Goal: Information Seeking & Learning: Learn about a topic

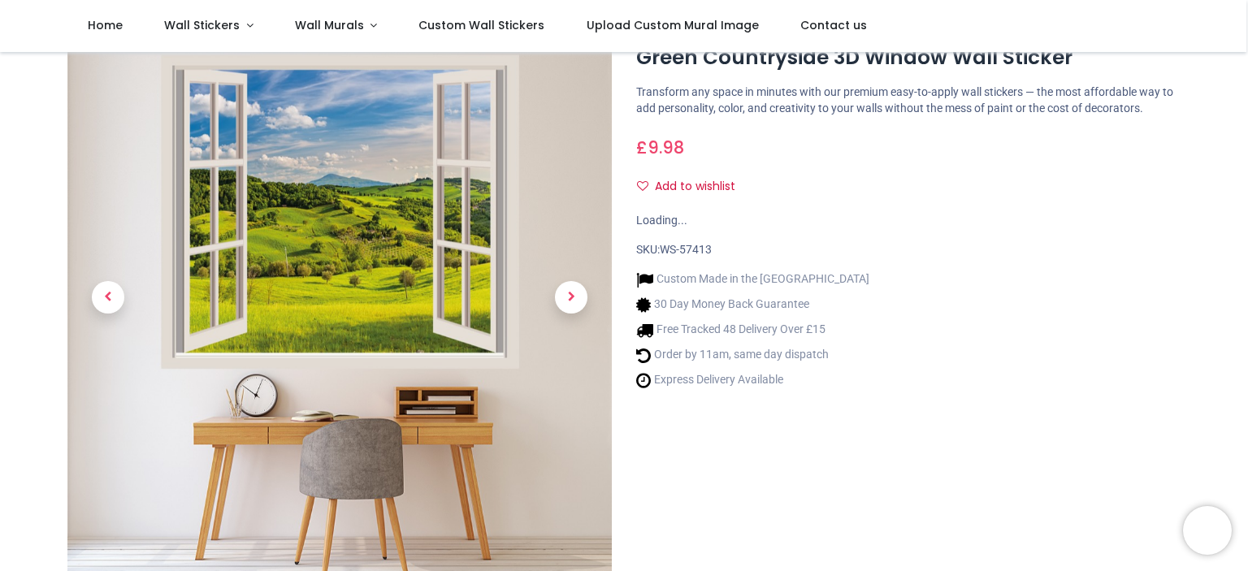
scroll to position [135, 0]
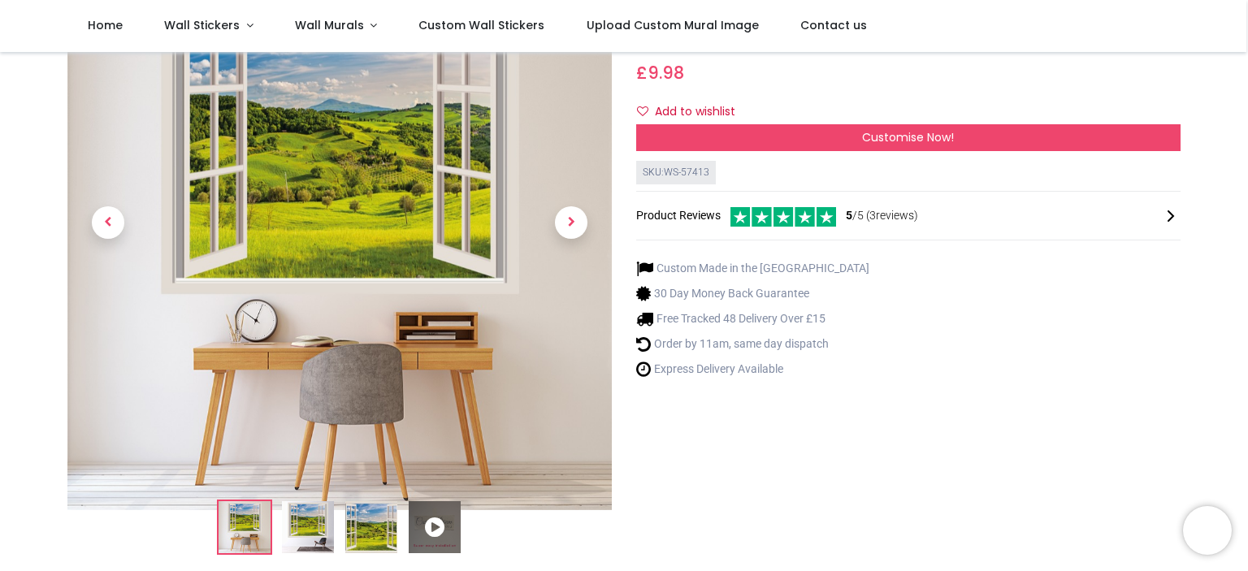
click at [304, 521] on img at bounding box center [308, 527] width 52 height 52
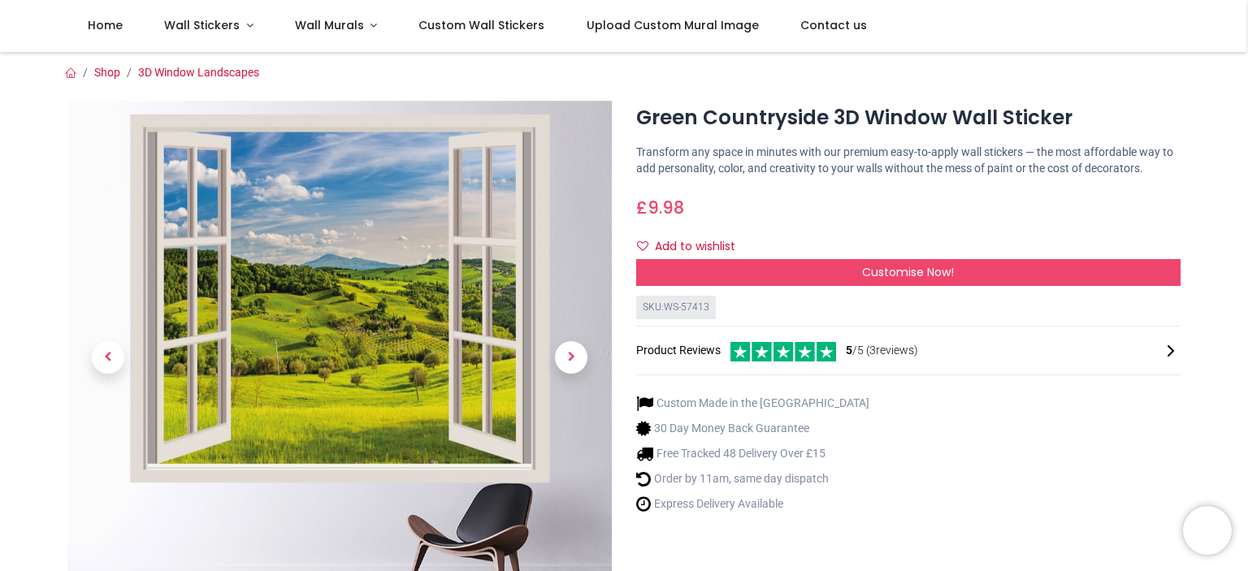
scroll to position [163, 0]
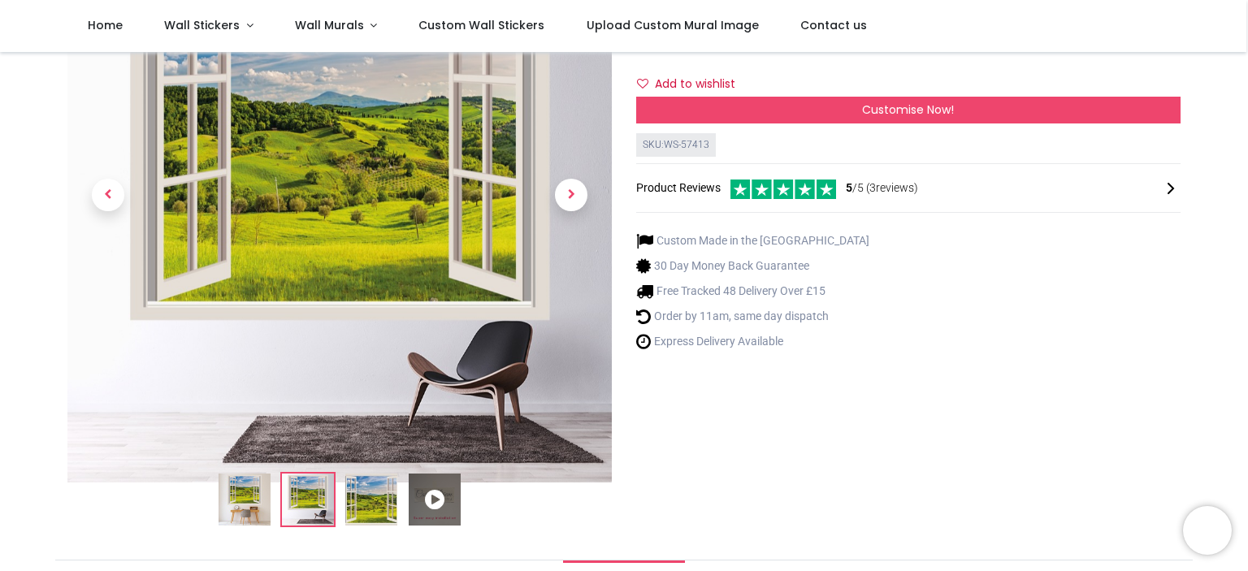
click at [375, 498] on img at bounding box center [371, 500] width 52 height 52
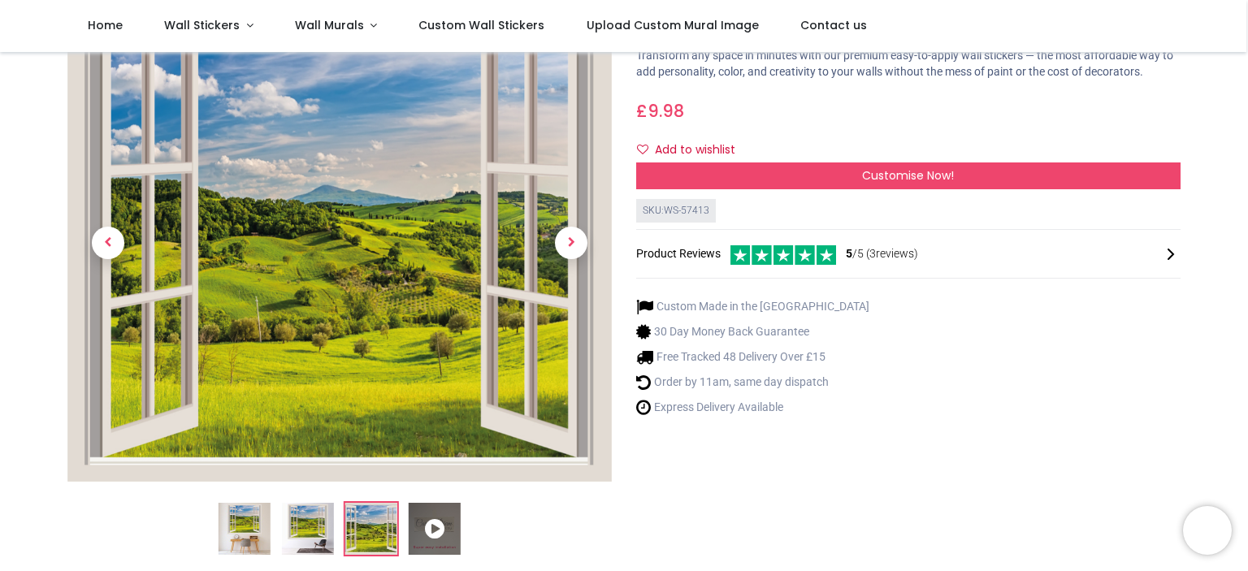
scroll to position [0, 0]
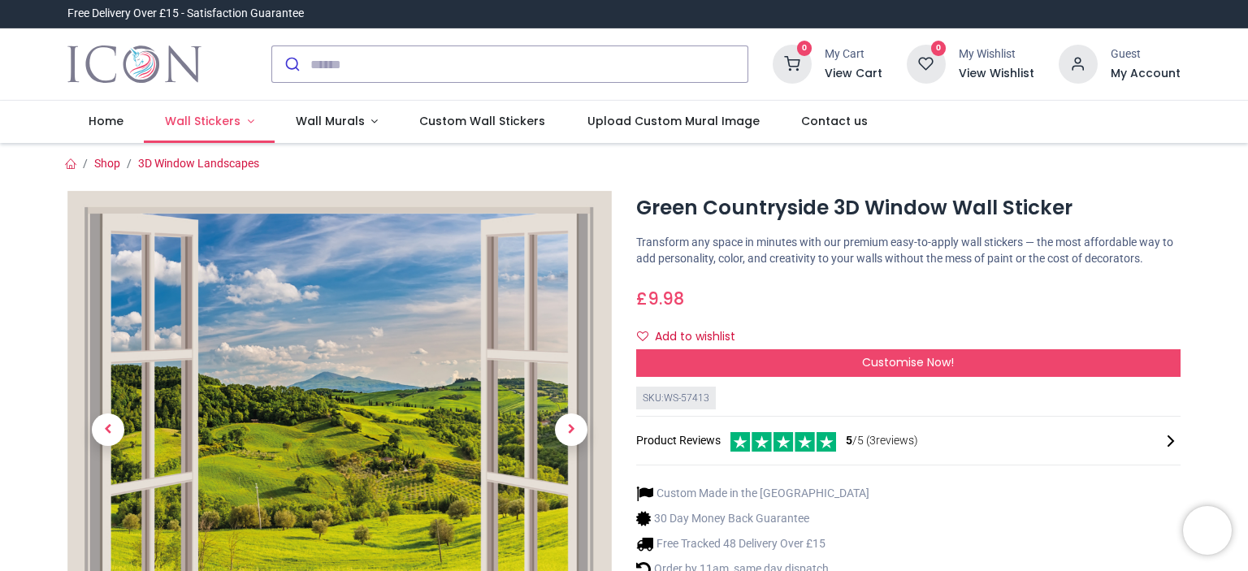
click at [215, 119] on span "Wall Stickers" at bounding box center [203, 121] width 76 height 16
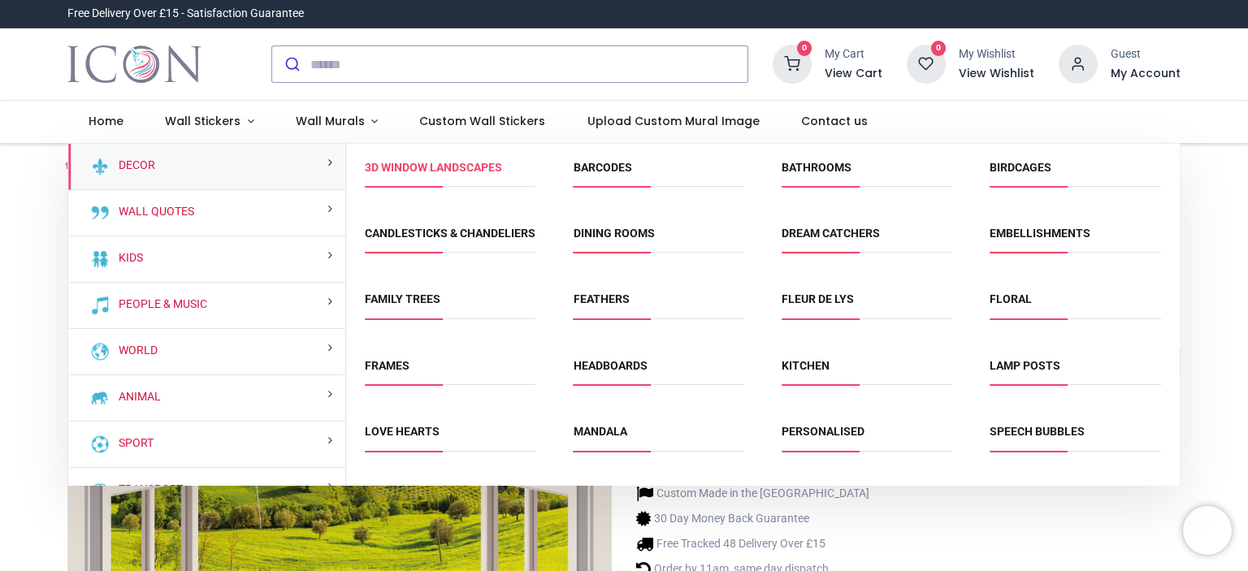
click at [411, 171] on link "3D Window Landscapes" at bounding box center [433, 167] width 137 height 13
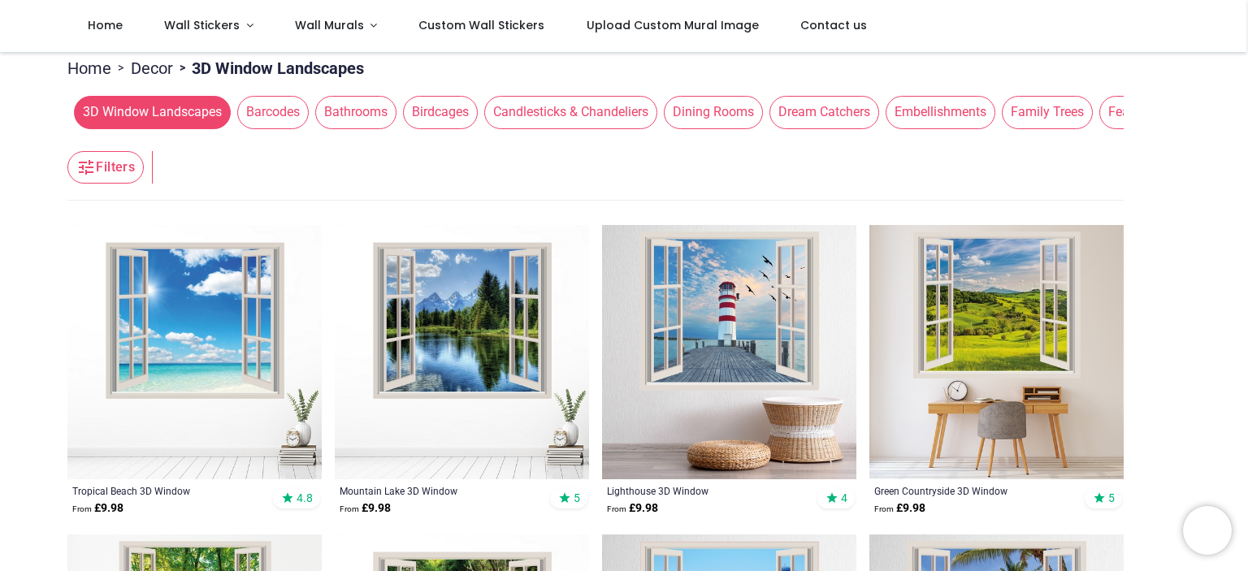
scroll to position [244, 0]
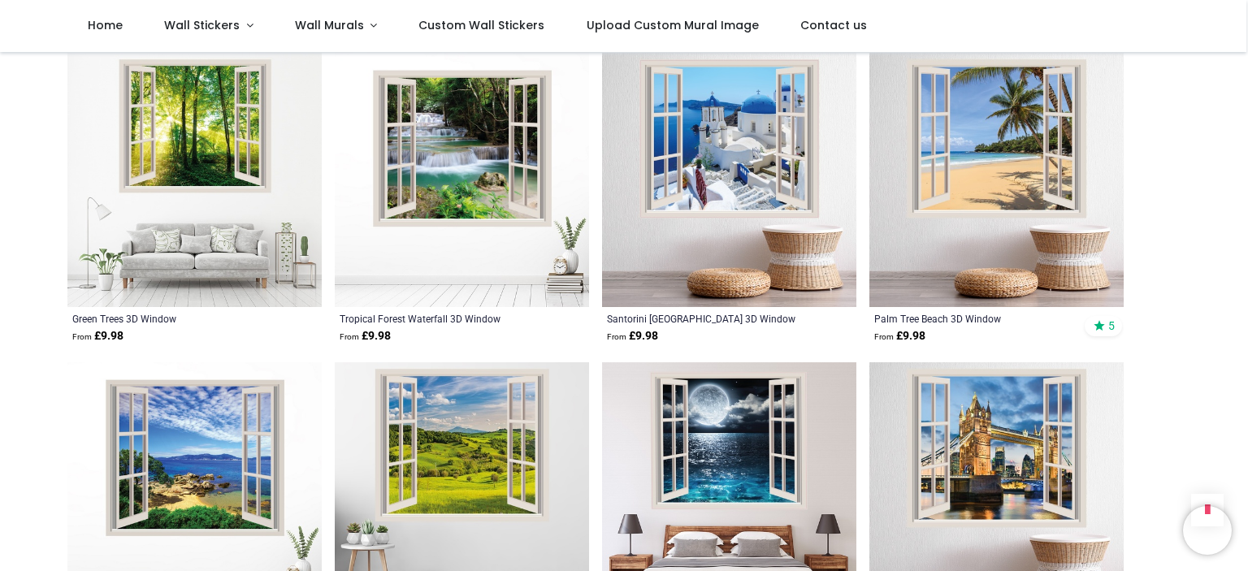
scroll to position [704, 0]
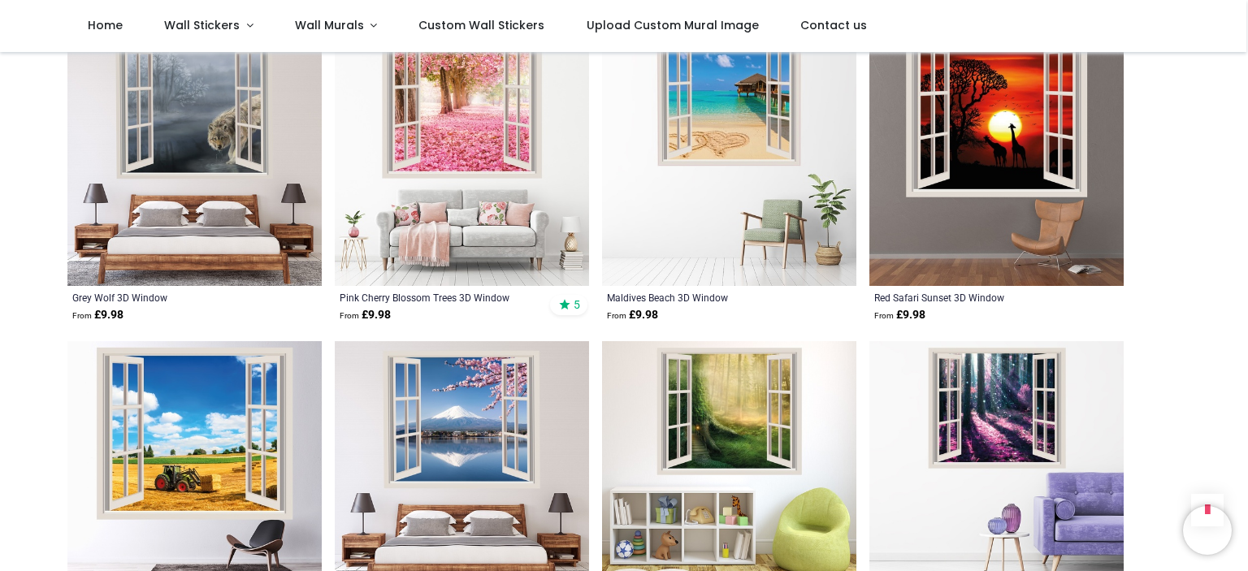
scroll to position [1571, 0]
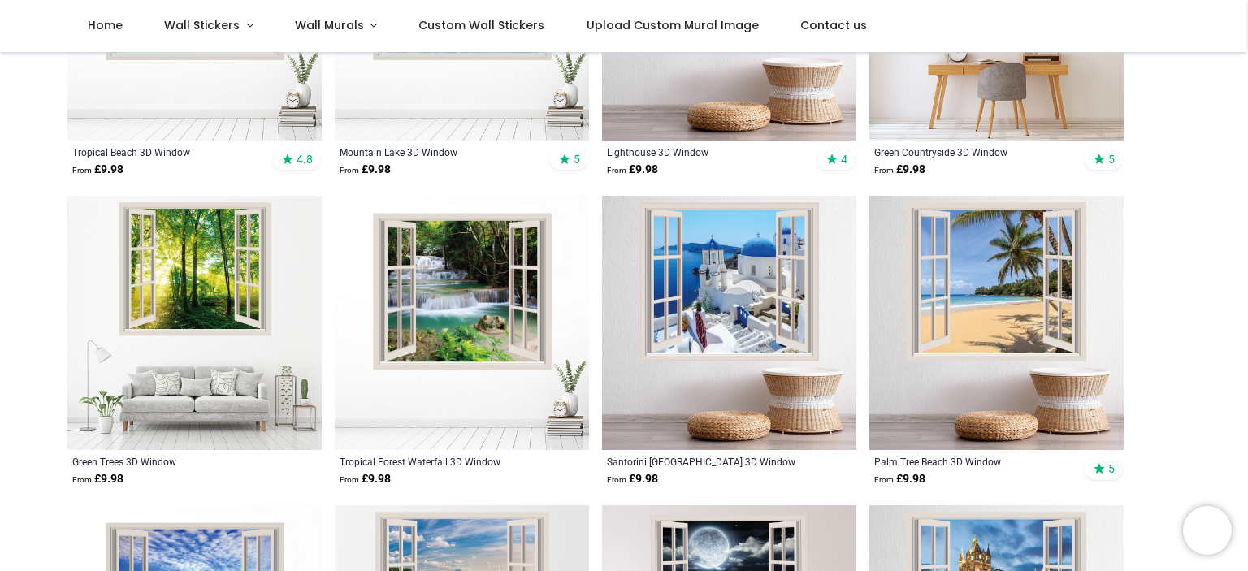
scroll to position [460, 0]
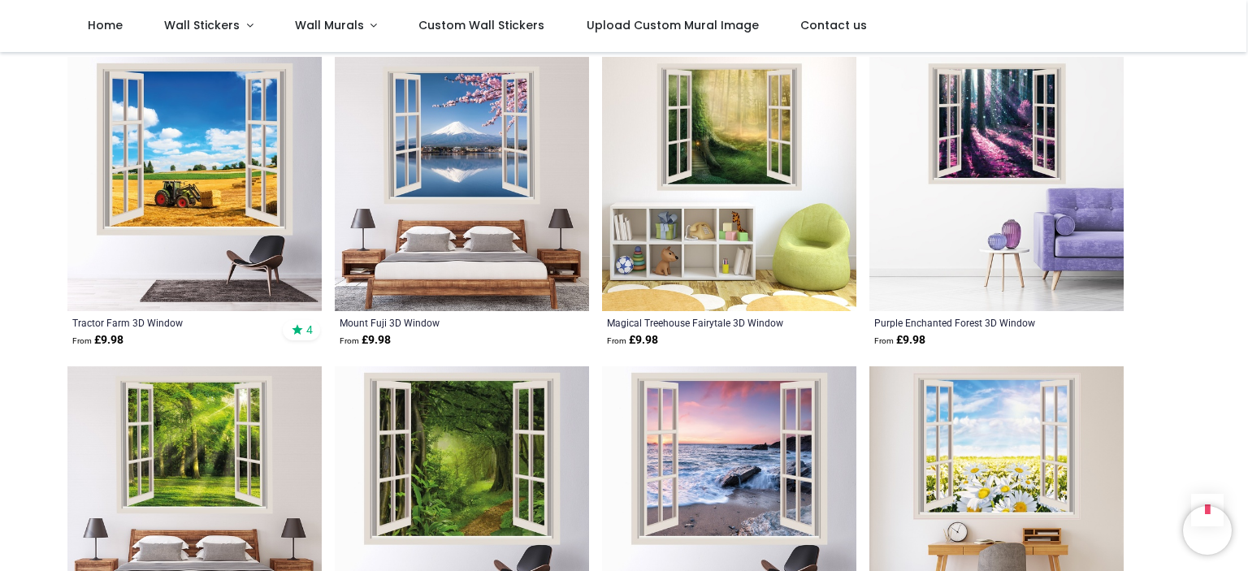
scroll to position [1977, 0]
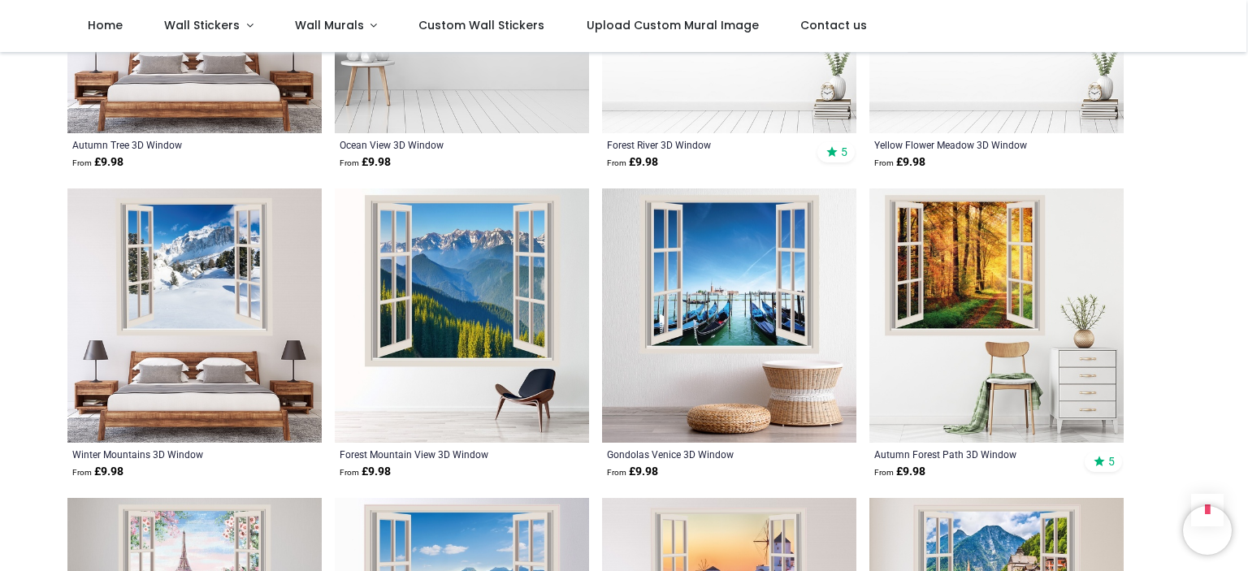
scroll to position [3359, 0]
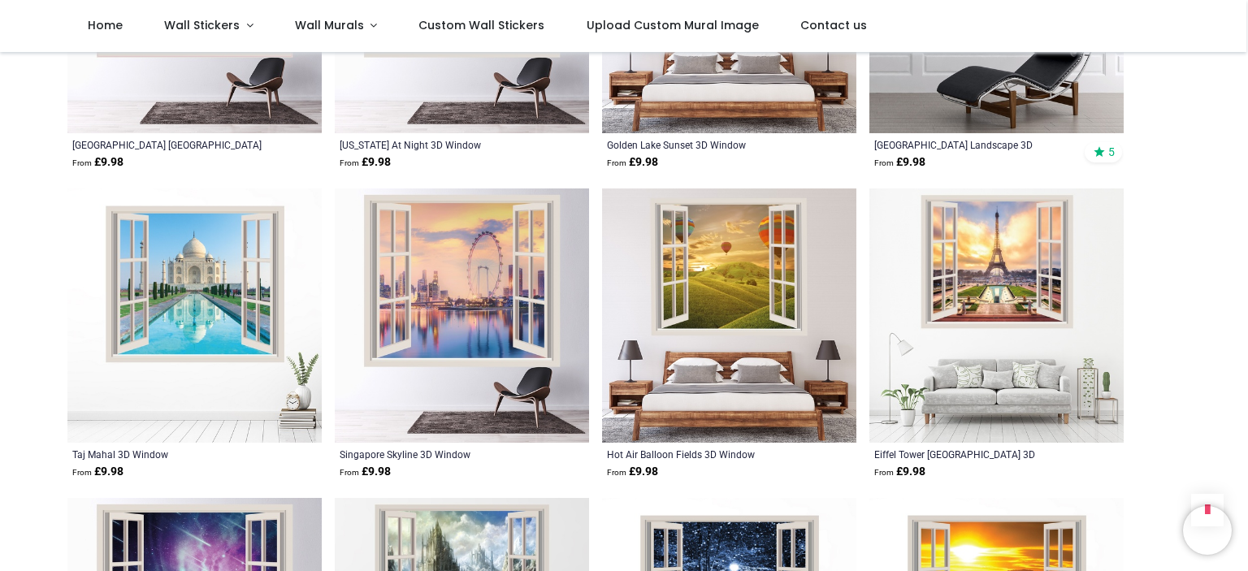
scroll to position [4361, 0]
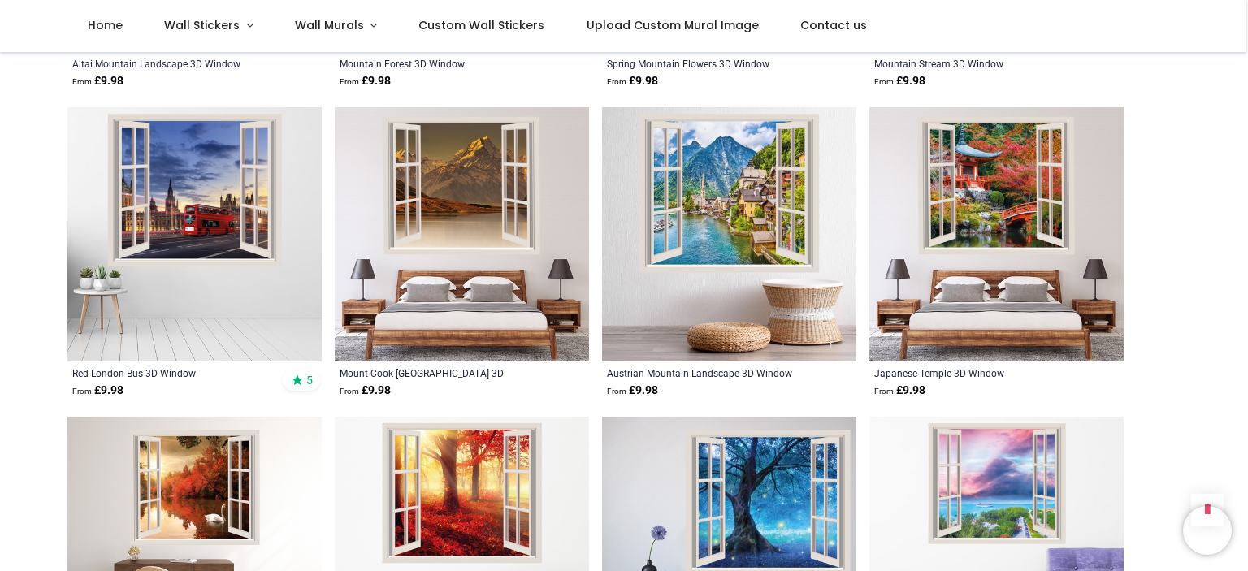
scroll to position [6609, 0]
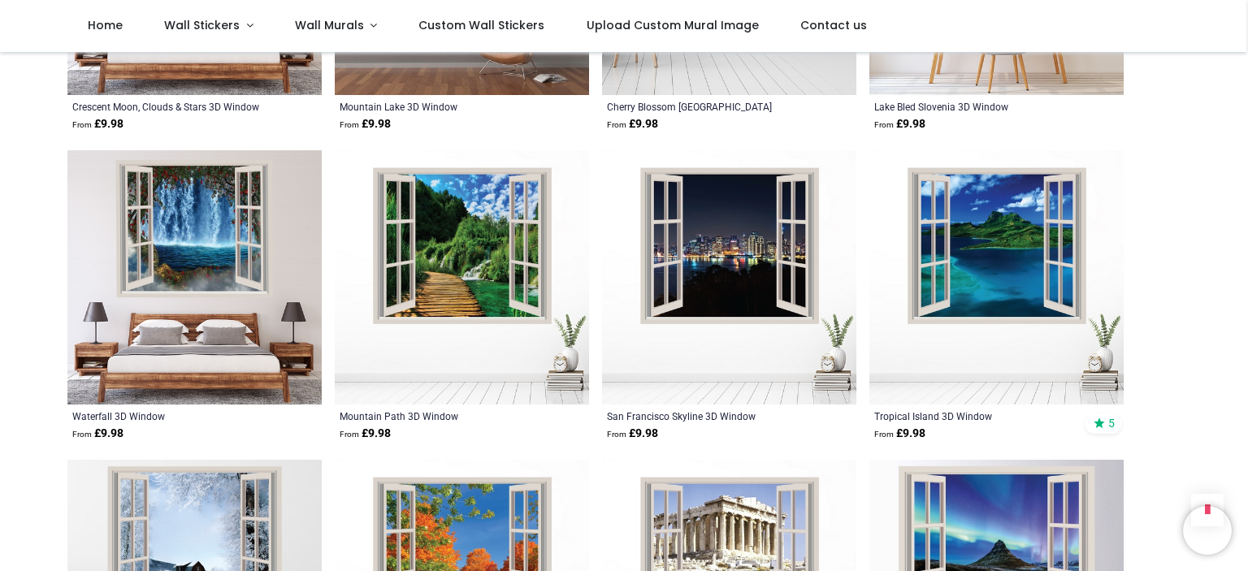
scroll to position [8452, 0]
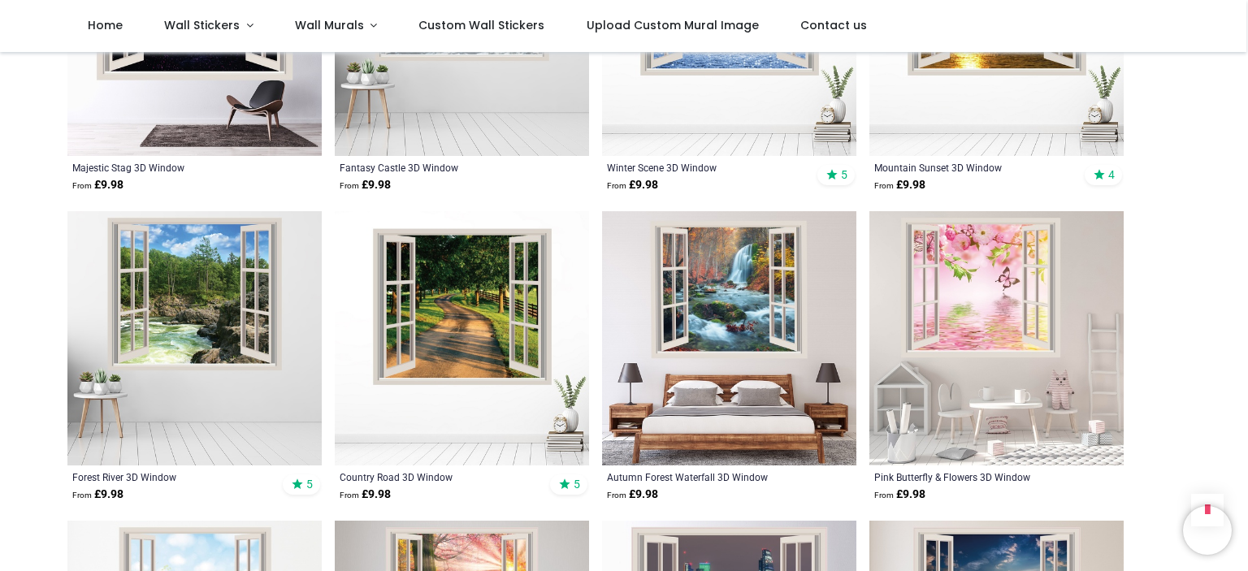
scroll to position [4876, 0]
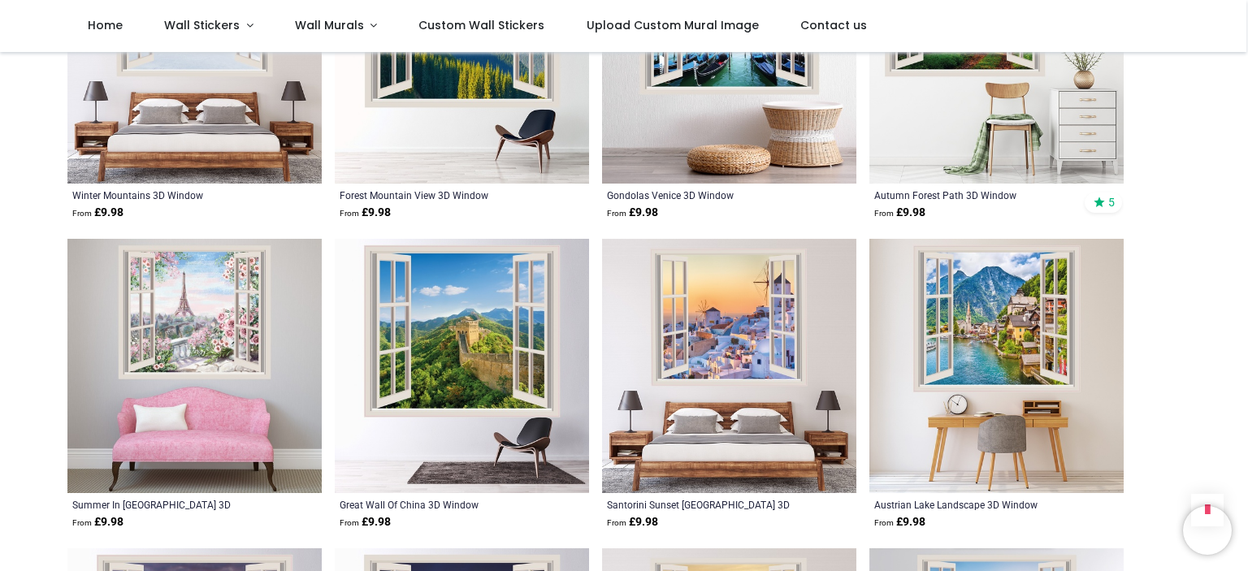
scroll to position [3521, 0]
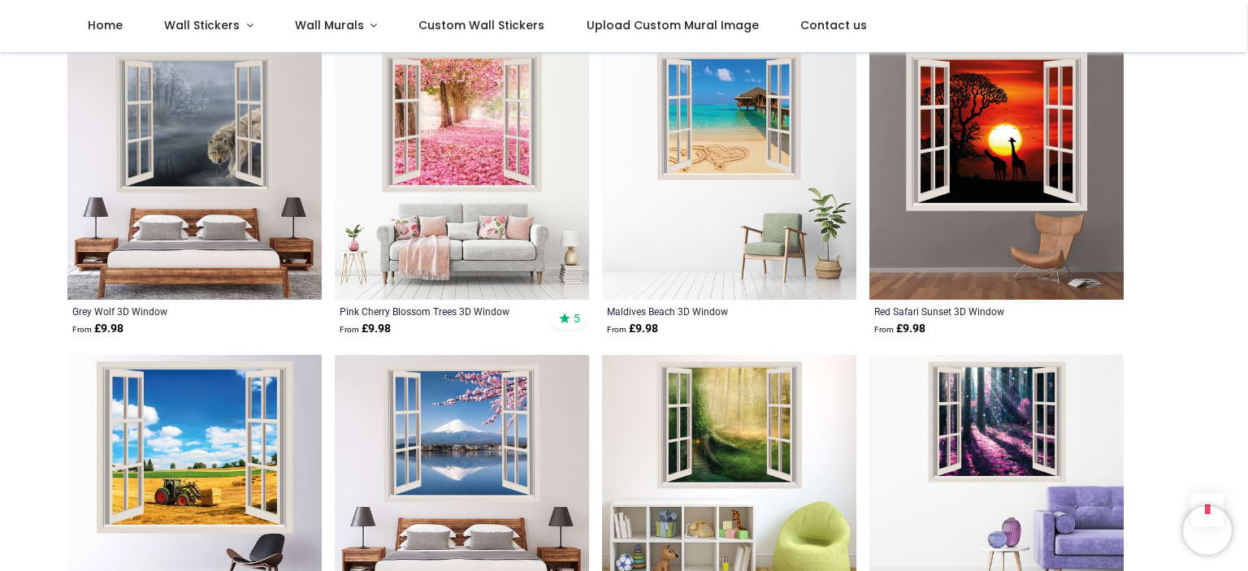
scroll to position [1544, 0]
